Goal: Task Accomplishment & Management: Manage account settings

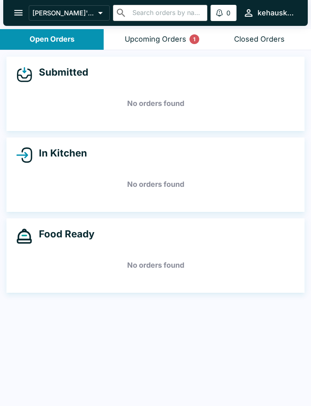
scroll to position [1, 0]
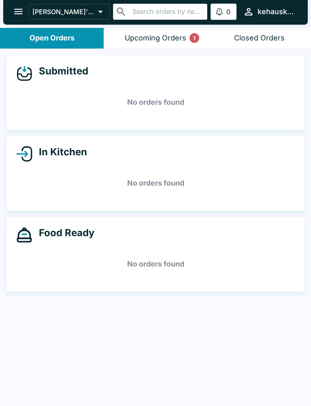
click at [151, 38] on div "Upcoming Orders 1" at bounding box center [155, 38] width 61 height 9
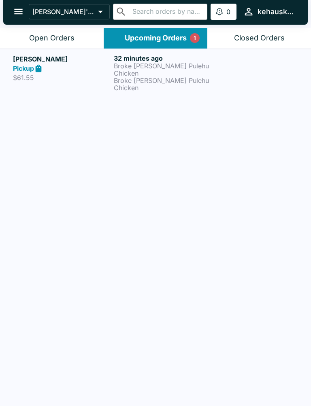
click at [147, 66] on p "Broke [PERSON_NAME] Pulehu Chicken" at bounding box center [162, 69] width 97 height 15
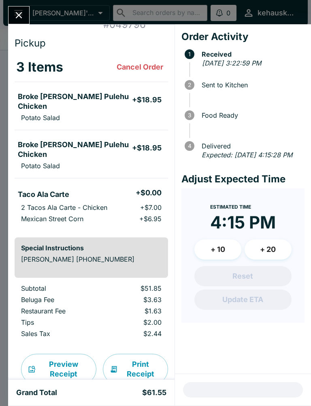
scroll to position [24, 0]
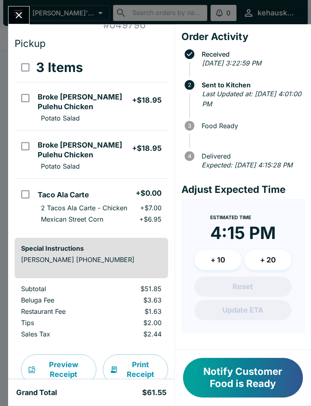
click at [254, 383] on button "Notify Customer Food is Ready" at bounding box center [243, 378] width 120 height 40
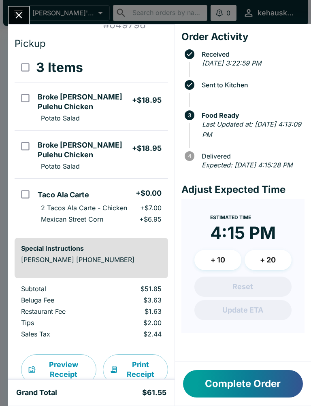
click at [139, 364] on button "Print Receipt" at bounding box center [135, 369] width 65 height 31
click at [21, 16] on icon "Close" at bounding box center [18, 15] width 11 height 11
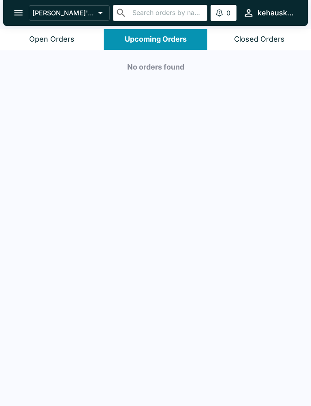
click at [175, 36] on div "Upcoming Orders" at bounding box center [156, 39] width 62 height 9
click at [244, 34] on button "Closed Orders" at bounding box center [259, 39] width 104 height 21
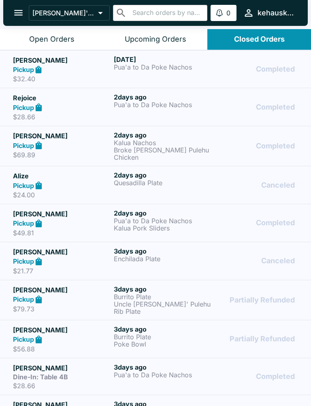
click at [72, 35] on div "Open Orders" at bounding box center [51, 39] width 45 height 9
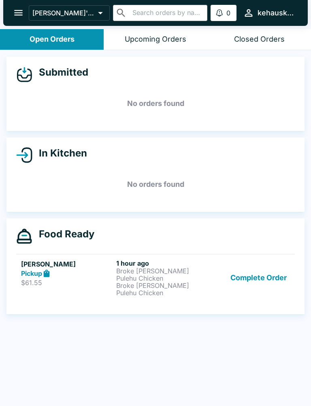
click at [148, 273] on p "Broke [PERSON_NAME] Pulehu Chicken" at bounding box center [162, 274] width 92 height 15
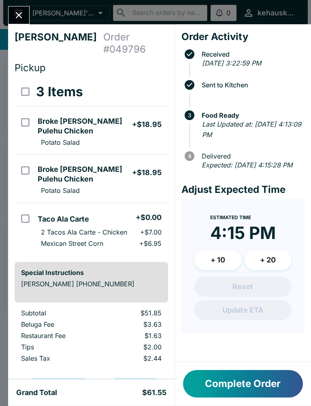
click at [13, 9] on button "Close" at bounding box center [18, 14] width 21 height 17
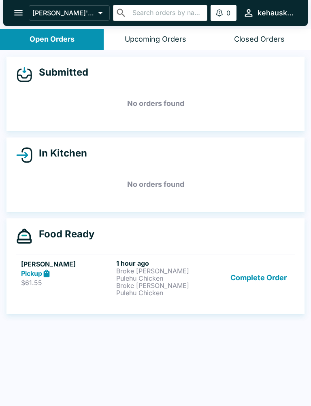
click at [34, 271] on strong "Pickup" at bounding box center [31, 273] width 21 height 8
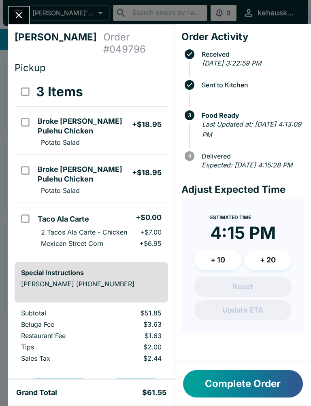
click at [23, 9] on button "Close" at bounding box center [18, 14] width 21 height 17
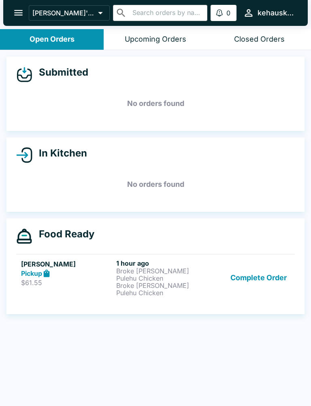
click at [163, 234] on div "Food Ready" at bounding box center [155, 236] width 278 height 16
click at [66, 243] on div "Food Ready" at bounding box center [155, 236] width 278 height 16
click at [198, 278] on p "Broke [PERSON_NAME] Pulehu Chicken" at bounding box center [162, 274] width 92 height 15
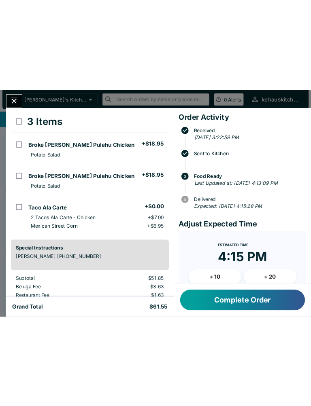
scroll to position [15, 0]
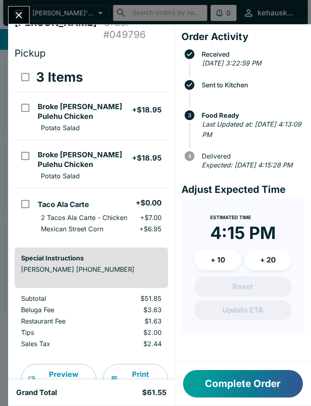
click at [261, 377] on button "Complete Order" at bounding box center [243, 384] width 120 height 28
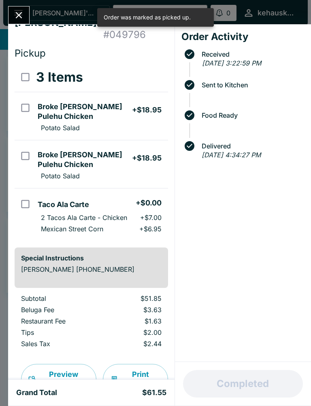
click at [21, 19] on icon "Close" at bounding box center [18, 15] width 11 height 11
